Goal: Complete application form

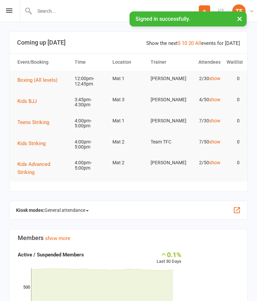
click at [93, 14] on input "text" at bounding box center [115, 10] width 166 height 9
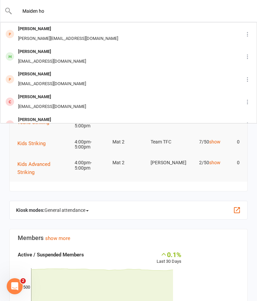
type input "Maiden ho"
click at [55, 80] on div "[EMAIL_ADDRESS][DOMAIN_NAME]" at bounding box center [52, 84] width 72 height 10
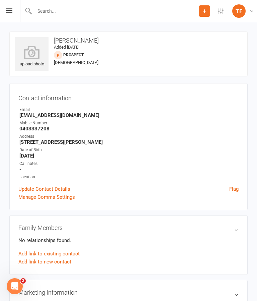
click at [33, 63] on div "upload photo" at bounding box center [31, 57] width 33 height 22
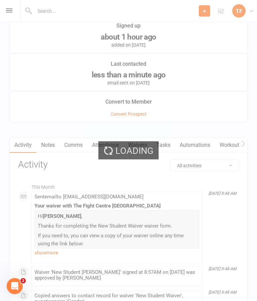
scroll to position [654, 0]
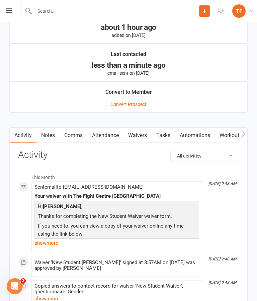
click at [144, 140] on link "Waivers" at bounding box center [137, 135] width 28 height 15
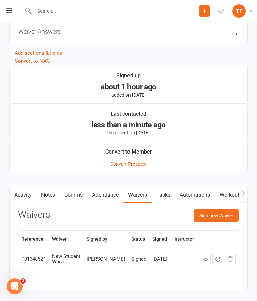
scroll to position [598, 0]
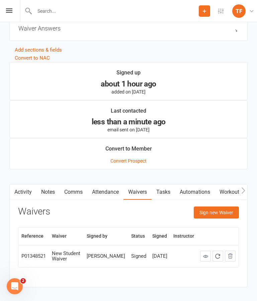
click at [218, 218] on button "Sign new Waiver" at bounding box center [216, 212] width 45 height 12
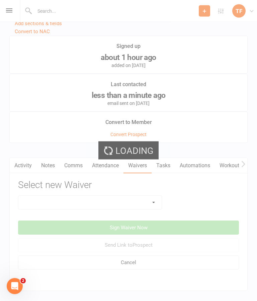
scroll to position [628, 0]
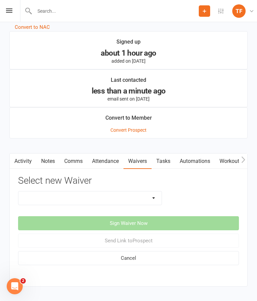
click at [142, 197] on select "Direct Debit Contract New Student Waiver Online - Adults - 12 Month DD Online -…" at bounding box center [89, 197] width 143 height 13
select select "2207"
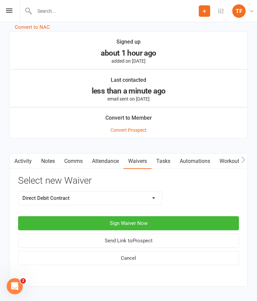
click at [152, 228] on button "Sign Waiver Now" at bounding box center [128, 223] width 221 height 14
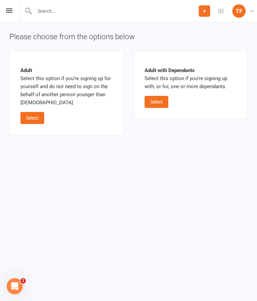
click at [32, 115] on button "Select" at bounding box center [32, 118] width 24 height 12
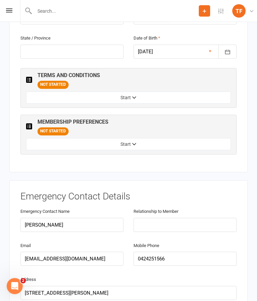
scroll to position [365, 0]
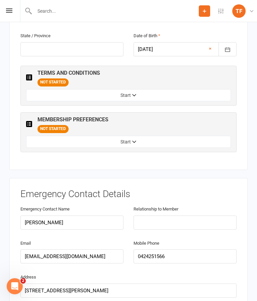
click at [131, 89] on button "Start" at bounding box center [128, 95] width 205 height 12
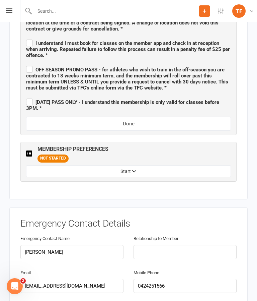
scroll to position [828, 0]
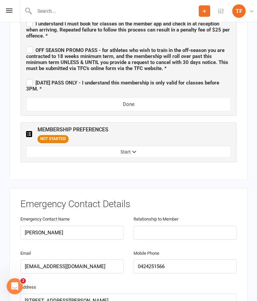
click at [97, 146] on button "Start" at bounding box center [128, 152] width 205 height 12
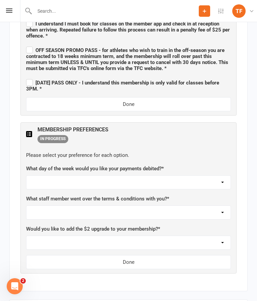
click at [50, 175] on select "[DATE] [DATE] [DATE] [DATE] [DATE]" at bounding box center [128, 181] width 204 height 13
select select "[DATE]"
click at [140, 205] on select "Not sure [PERSON_NAME] [PERSON_NAME] [PERSON_NAME] [PERSON_NAME] [PERSON_NAME] …" at bounding box center [128, 211] width 204 height 13
select select "[PERSON_NAME]"
click at [102, 236] on select "Yes, please add Not at this time" at bounding box center [128, 242] width 204 height 13
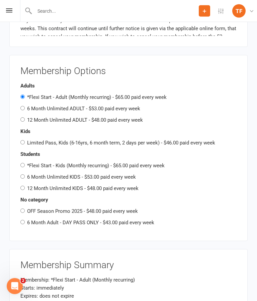
scroll to position [1339, 0]
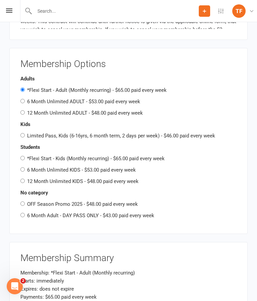
click at [53, 110] on label "12 Month Unlimited ADULT - $48.00 paid every week" at bounding box center [85, 113] width 116 height 6
click at [25, 110] on input "12 Month Unlimited ADULT - $48.00 paid every week" at bounding box center [22, 112] width 4 height 4
radio input "true"
radio input "false"
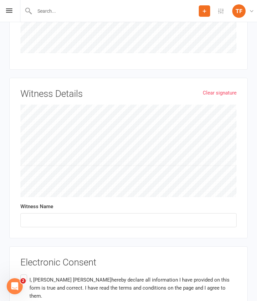
scroll to position [2013, 0]
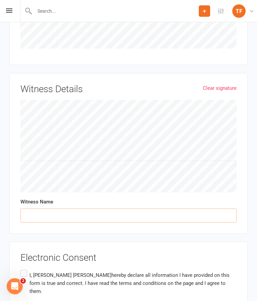
click at [67, 208] on input "text" at bounding box center [128, 215] width 216 height 14
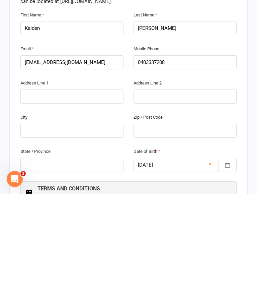
scroll to position [146, 0]
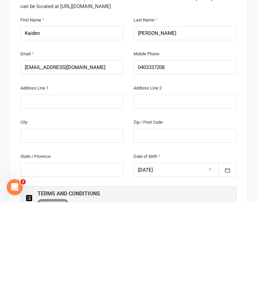
type input "[PERSON_NAME]"
click at [91, 228] on input "text" at bounding box center [71, 235] width 103 height 14
type input "[GEOGRAPHIC_DATA]"
click at [165, 228] on input "text" at bounding box center [185, 235] width 103 height 14
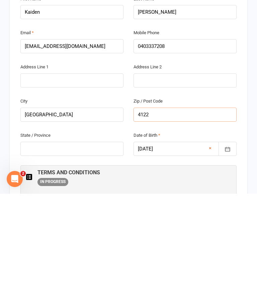
scroll to position [168, 0]
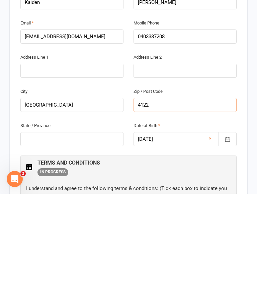
type input "4122"
click at [92, 239] on input "text" at bounding box center [71, 246] width 103 height 14
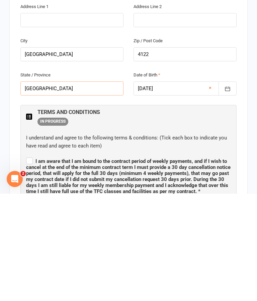
scroll to position [226, 0]
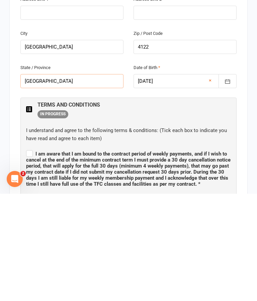
type input "[GEOGRAPHIC_DATA]"
click at [30, 258] on span "I am aware that I am bound to the contract period of weekly payments, and if I …" at bounding box center [128, 276] width 204 height 36
click at [30, 255] on input "I am aware that I am bound to the contract period of weekly payments, and if I …" at bounding box center [128, 255] width 205 height 0
checkbox input "true"
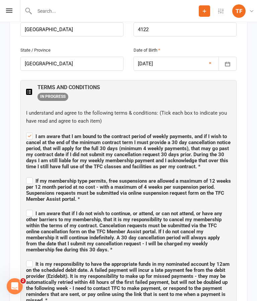
scroll to position [373, 0]
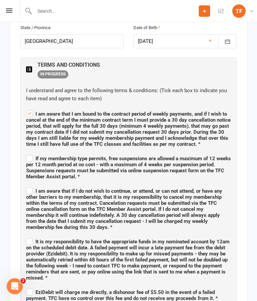
click at [27, 153] on label "If my membership type permits, free suspensions are allowed a maximum of 12 wee…" at bounding box center [128, 166] width 205 height 26
click at [27, 152] on input "If my membership type permits, free suspensions are allowed a maximum of 12 wee…" at bounding box center [128, 152] width 205 height 0
checkbox input "true"
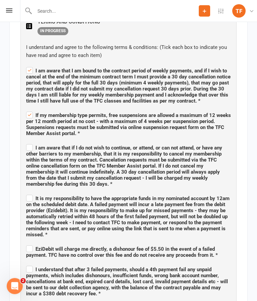
scroll to position [416, 0]
click at [33, 143] on span "I am aware that if I do not wish to continue, or attend, or can not attend, or …" at bounding box center [128, 165] width 205 height 44
click at [33, 142] on input "I am aware that if I do not wish to continue, or attend, or can not attend, or …" at bounding box center [128, 142] width 205 height 0
checkbox input "true"
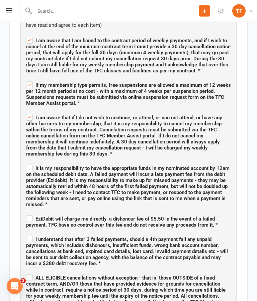
scroll to position [448, 0]
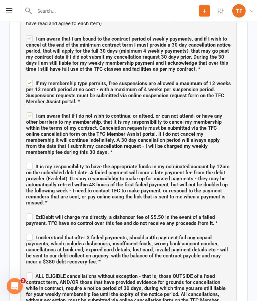
click at [27, 162] on span "It is my responsibility to have the appropriate funds in my nominated account b…" at bounding box center [128, 184] width 205 height 44
click at [27, 161] on input "It is my responsibility to have the appropriate funds in my nominated account b…" at bounding box center [128, 161] width 205 height 0
checkbox input "true"
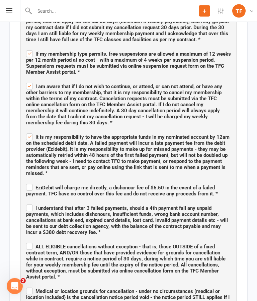
scroll to position [479, 0]
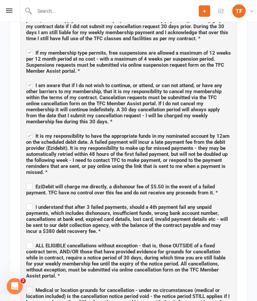
click at [26, 181] on label "EziDebit will charge me directly, a dishonour fee of $5.50 in the event of a fa…" at bounding box center [128, 188] width 205 height 14
click at [26, 180] on input "EziDebit will charge me directly, a dishonour fee of $5.50 in the event of a fa…" at bounding box center [128, 180] width 205 height 0
checkbox input "true"
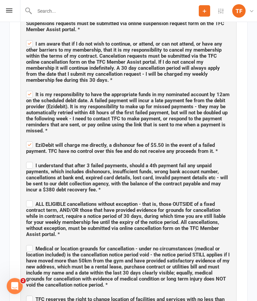
scroll to position [520, 0]
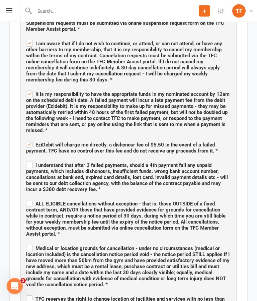
click at [29, 160] on label "I understand that after 3 failed payments, should a 4th payment fail any unpaid…" at bounding box center [128, 176] width 205 height 32
click at [29, 159] on input "I understand that after 3 failed payments, should a 4th payment fail any unpaid…" at bounding box center [128, 159] width 205 height 0
checkbox input "true"
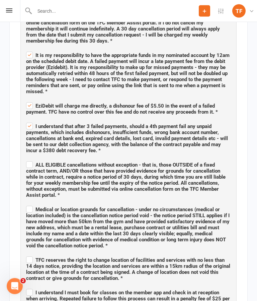
scroll to position [559, 0]
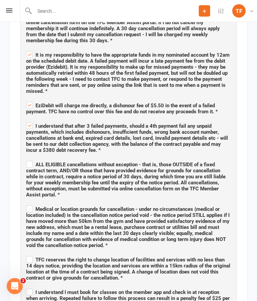
click at [29, 160] on label "ALL ELIGIBLE cancellations without exception - that is, those OUTSIDE of a fixe…" at bounding box center [128, 179] width 205 height 38
click at [29, 159] on input "ALL ELIGIBLE cancellations without exception - that is, those OUTSIDE of a fixe…" at bounding box center [128, 159] width 205 height 0
checkbox input "true"
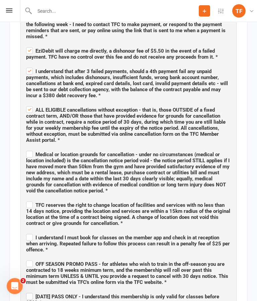
scroll to position [615, 0]
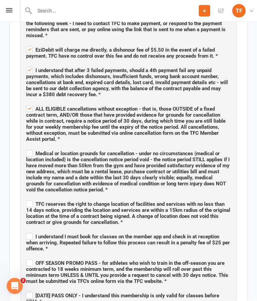
click at [29, 149] on label "Medical or location grounds for cancellation - under no circumstances (medical …" at bounding box center [128, 171] width 205 height 44
click at [29, 148] on input "Medical or location grounds for cancellation - under no circumstances (medical …" at bounding box center [128, 148] width 205 height 0
checkbox input "true"
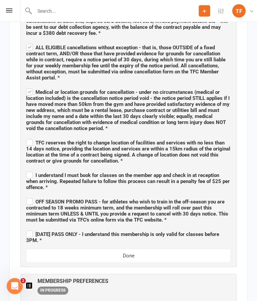
scroll to position [676, 0]
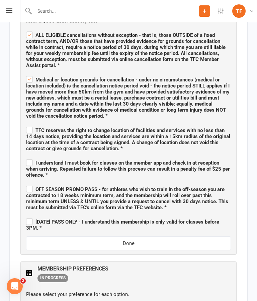
click at [31, 125] on label "TFC reserves the right to change location of facilities and services with no le…" at bounding box center [128, 138] width 205 height 26
click at [31, 124] on input "TFC reserves the right to change location of facilities and services with no le…" at bounding box center [128, 124] width 205 height 0
checkbox input "true"
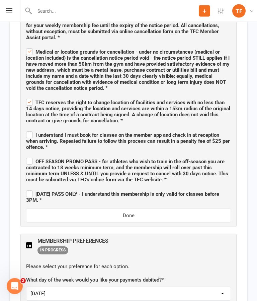
scroll to position [716, 0]
click at [30, 129] on input "I understand I must book for classes on the member app and check in at receptio…" at bounding box center [128, 129] width 205 height 0
checkbox input "true"
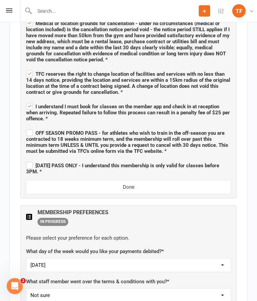
scroll to position [745, 0]
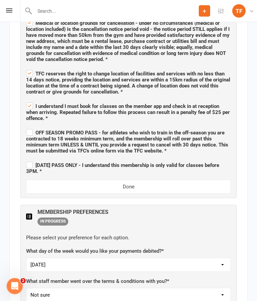
click at [27, 128] on span "OFF SEASON PROMO PASS - for athletes who wish to train in the off-season you ar…" at bounding box center [128, 141] width 205 height 26
click at [27, 127] on input "OFF SEASON PROMO PASS - for athletes who wish to train in the off-season you ar…" at bounding box center [128, 127] width 205 height 0
checkbox input "true"
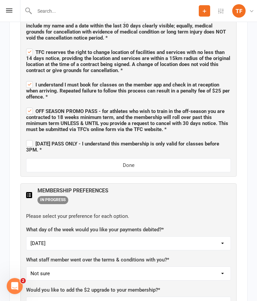
scroll to position [767, 0]
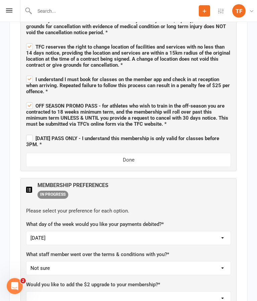
click at [29, 134] on label "[DATE] PASS ONLY - I understand this membership is only valid for classes befor…" at bounding box center [128, 141] width 205 height 14
click at [29, 133] on input "[DATE] PASS ONLY - I understand this membership is only valid for classes befor…" at bounding box center [128, 133] width 205 height 0
checkbox input "true"
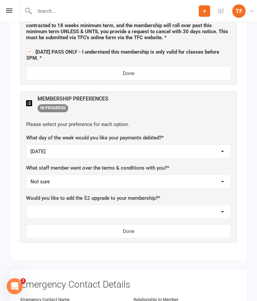
scroll to position [872, 0]
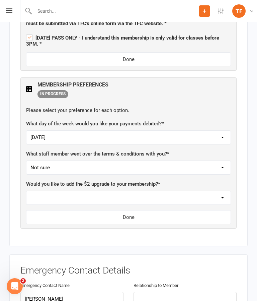
click at [215, 191] on select "Yes, please add Not at this time" at bounding box center [128, 197] width 204 height 13
select select "Not at this time"
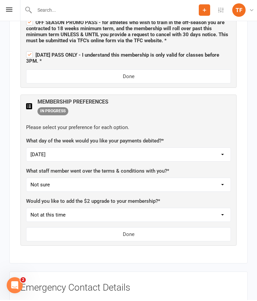
click at [168, 70] on button "Done" at bounding box center [128, 77] width 205 height 14
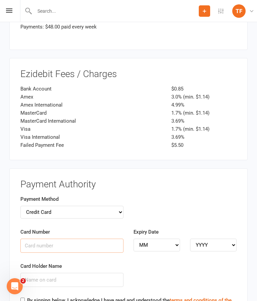
click at [87, 238] on input "Card Number" at bounding box center [71, 245] width 103 height 14
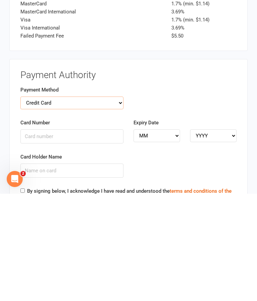
click at [112, 203] on select "Credit Card Bank Account" at bounding box center [71, 209] width 103 height 13
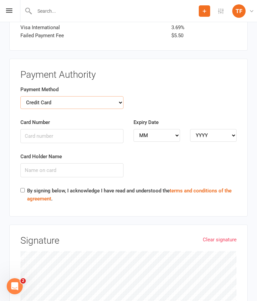
select select "bank_account"
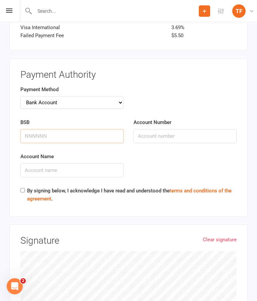
click at [69, 129] on input "BSB" at bounding box center [71, 136] width 103 height 14
type input "814282"
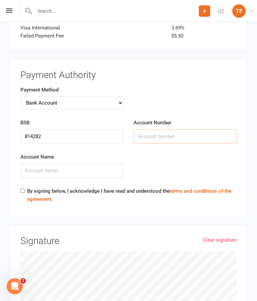
click at [163, 129] on input "Account Number" at bounding box center [185, 136] width 103 height 14
type input "51267365"
click at [75, 163] on input "Account Name" at bounding box center [71, 170] width 103 height 14
type input "Kaiden"
click at [22, 188] on input "By signing below, I acknowledge I have read and understood the terms and condit…" at bounding box center [22, 190] width 4 height 4
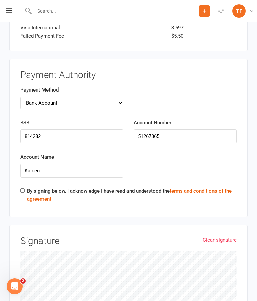
checkbox input "true"
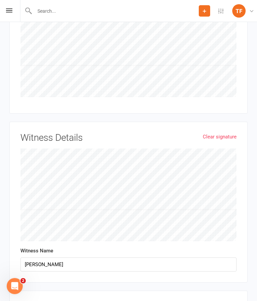
scroll to position [1544, 0]
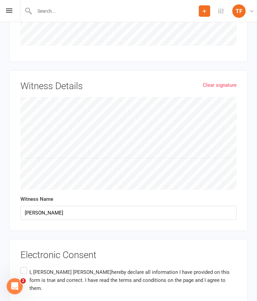
click at [24, 265] on label "I, [PERSON_NAME] hereby declare all information I have provided on this form is…" at bounding box center [128, 279] width 216 height 29
click at [24, 265] on input "I, [PERSON_NAME] hereby declare all information I have provided on this form is…" at bounding box center [22, 265] width 4 height 0
